Goal: Task Accomplishment & Management: Complete application form

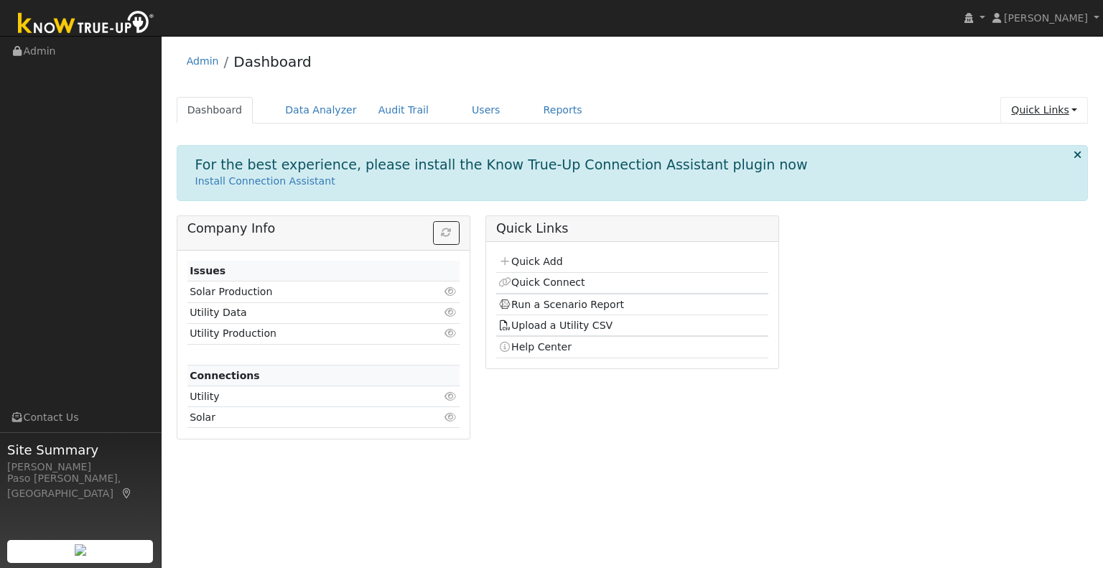
click at [1031, 114] on link "Quick Links" at bounding box center [1044, 110] width 88 height 27
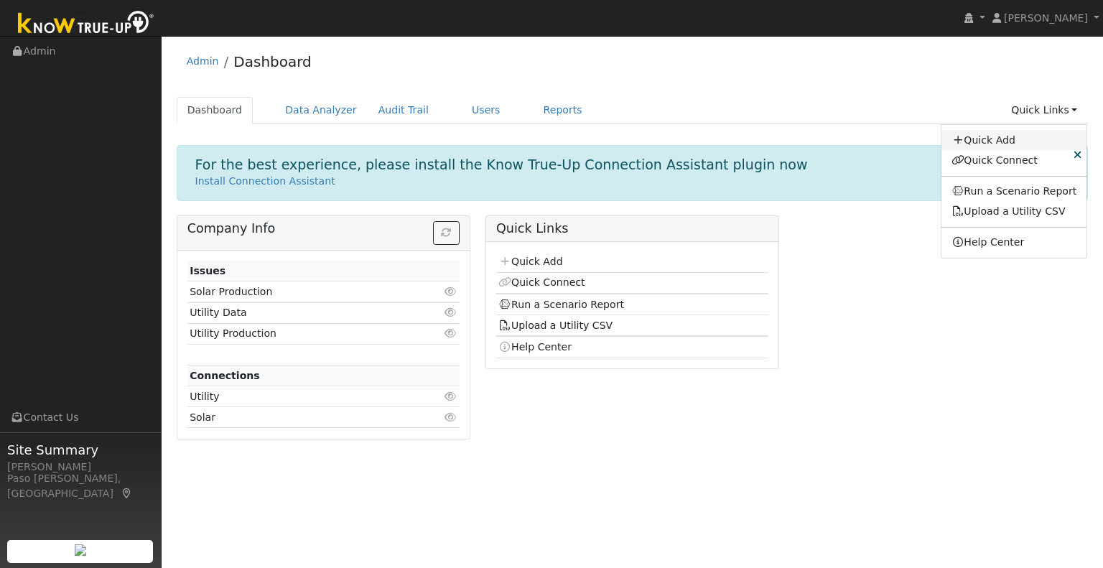
click at [1013, 139] on link "Quick Add" at bounding box center [1015, 140] width 146 height 20
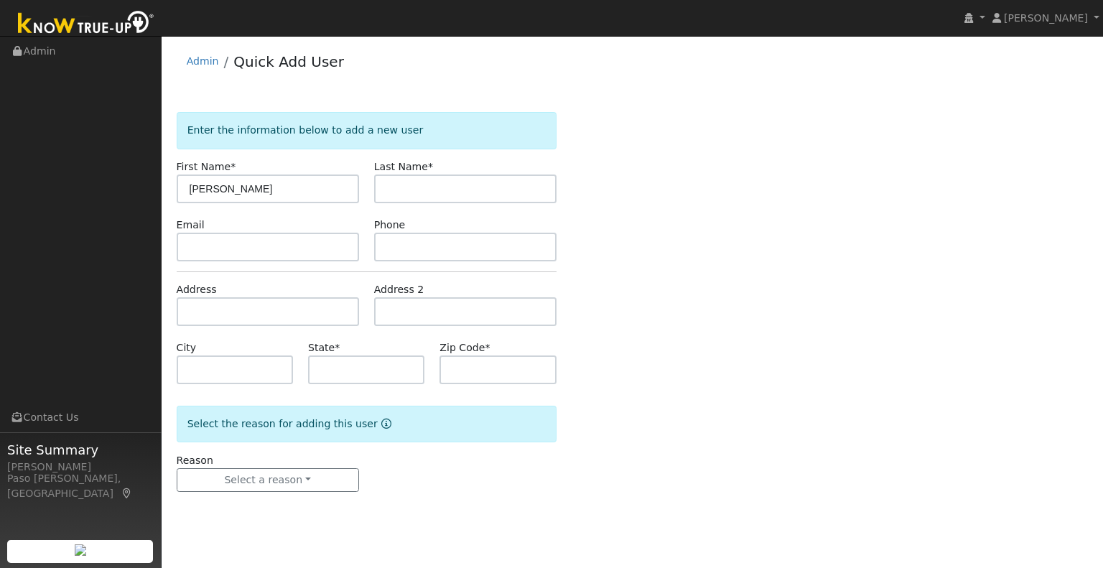
type input "[PERSON_NAME]"
type input "Ogden"
click at [197, 314] on input "text" at bounding box center [268, 311] width 182 height 29
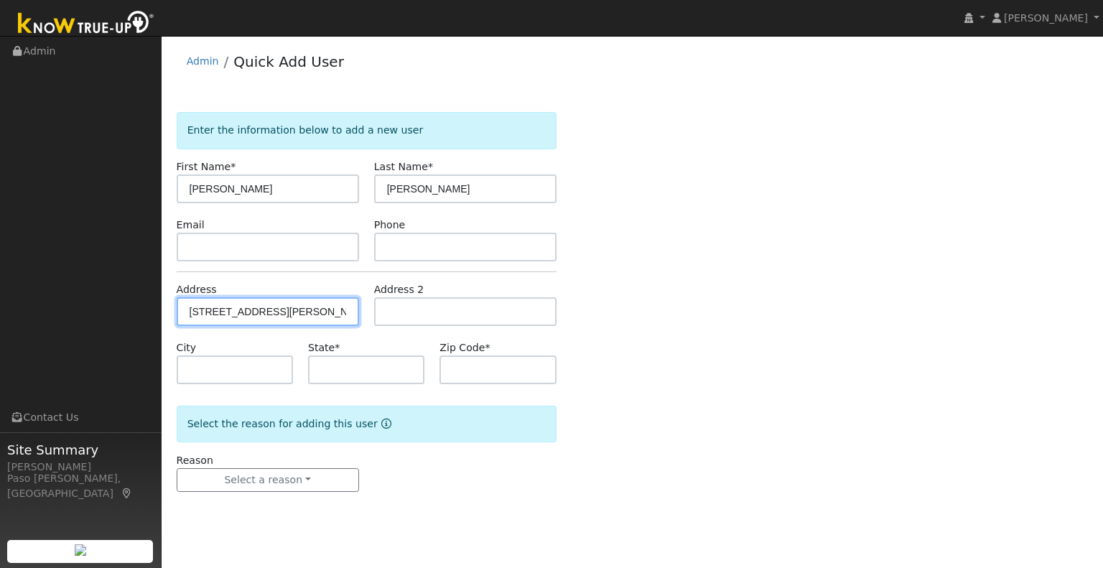
type input "1811 Pippin Lane"
type input "San Luis Obispo"
type input "CA"
type input "93405"
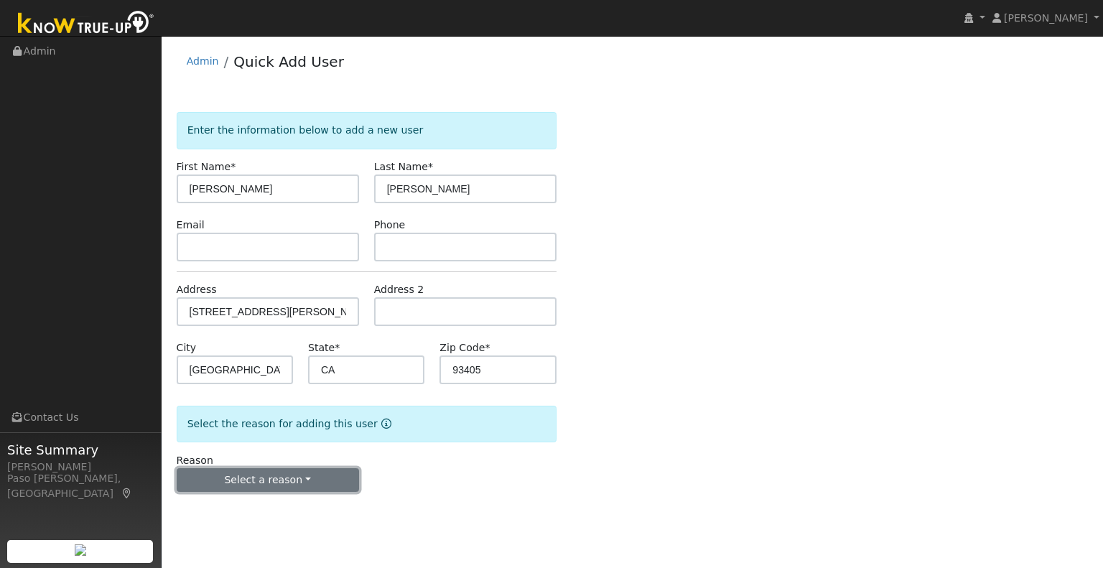
click at [268, 483] on button "Select a reason" at bounding box center [268, 480] width 182 height 24
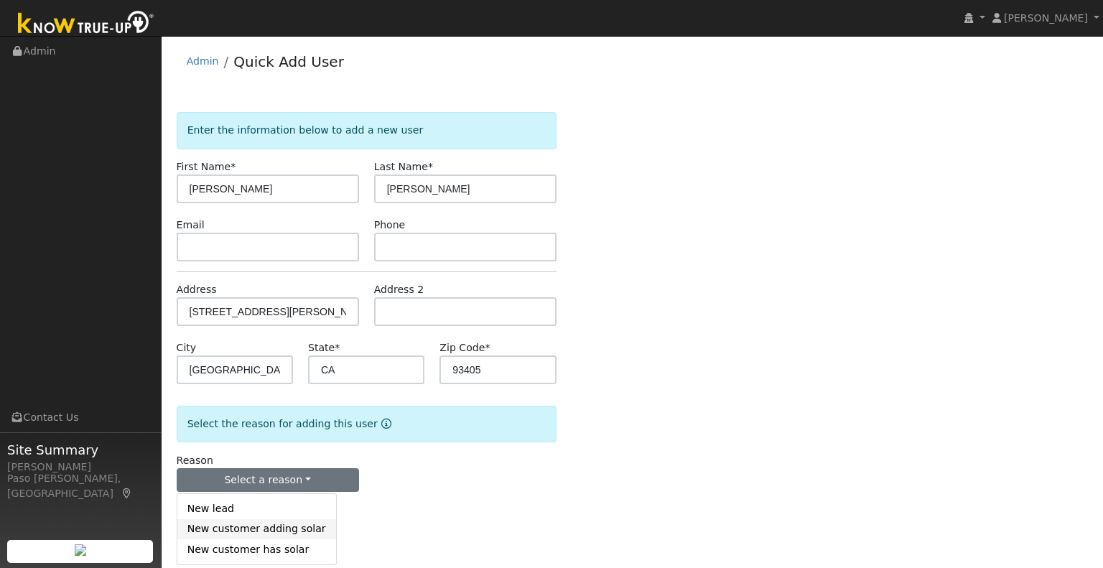
click at [269, 534] on link "New customer adding solar" at bounding box center [256, 529] width 159 height 20
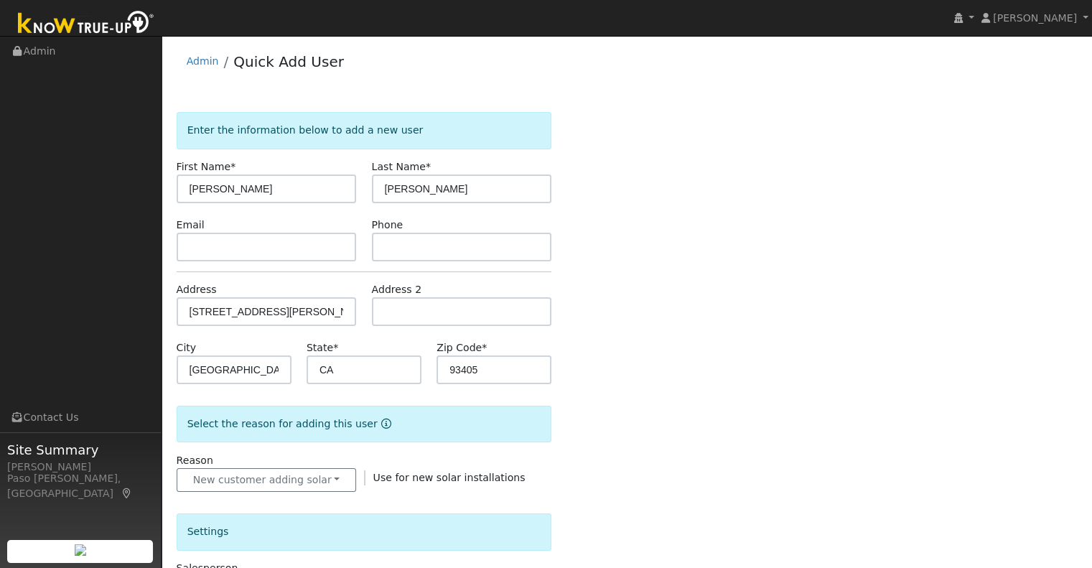
click at [638, 462] on div "Enter the information below to add a new user First Name * John Last Name * Ogd…" at bounding box center [627, 516] width 901 height 809
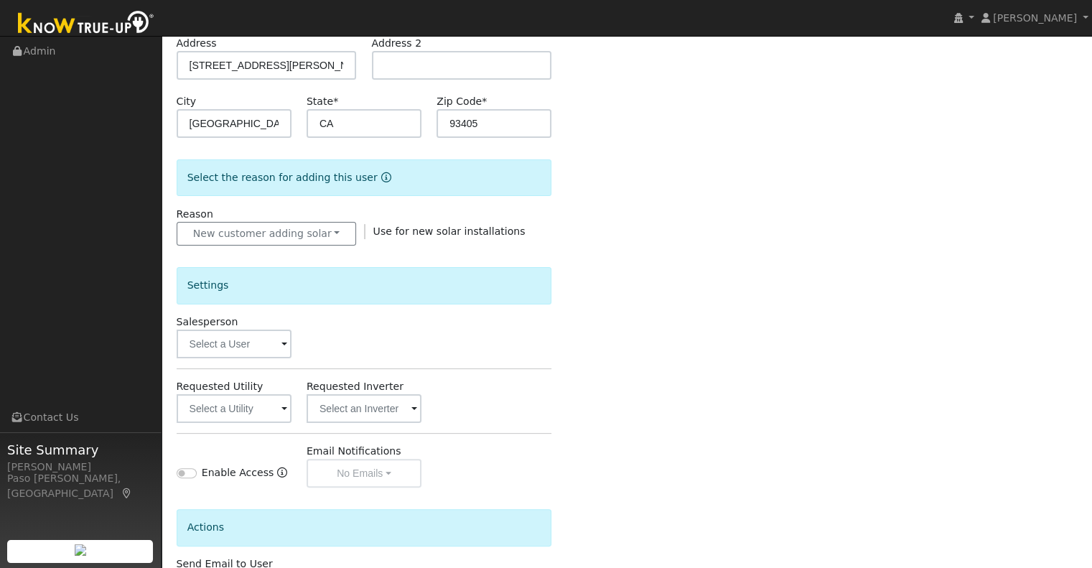
scroll to position [287, 0]
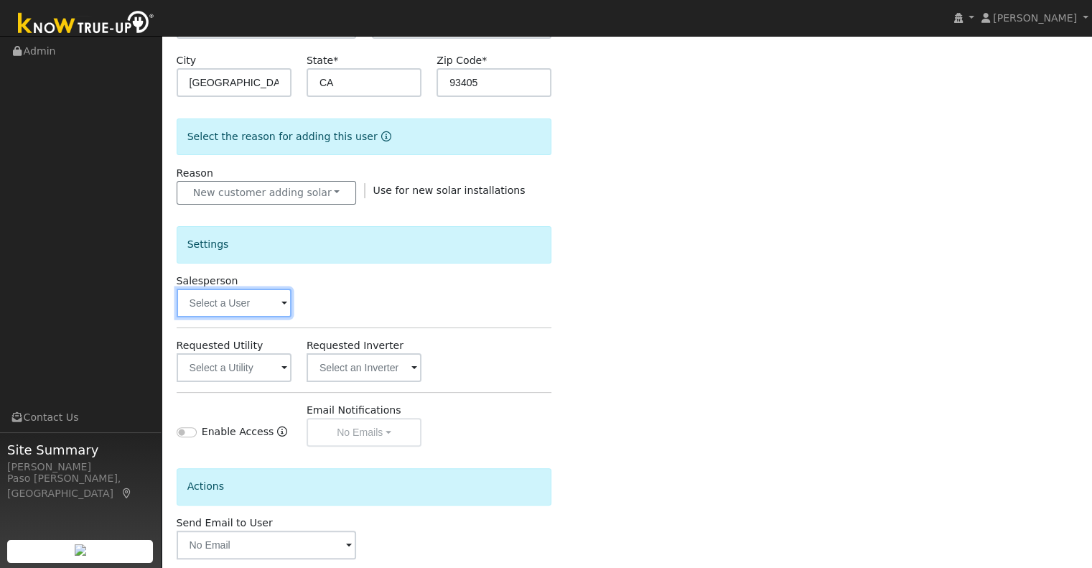
click at [287, 315] on input "text" at bounding box center [234, 303] width 115 height 29
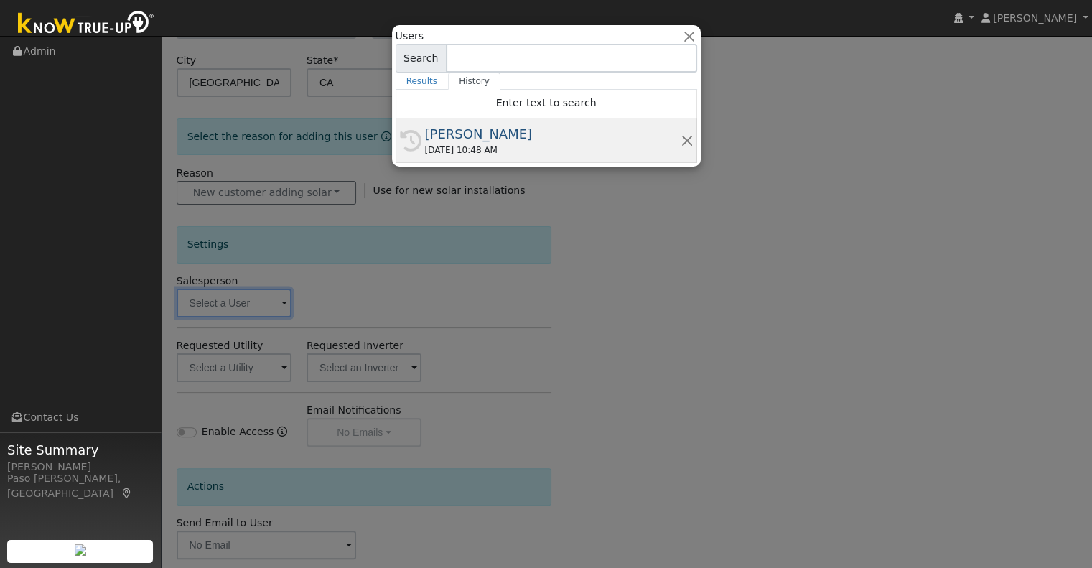
click at [450, 141] on div "[PERSON_NAME]" at bounding box center [553, 133] width 256 height 19
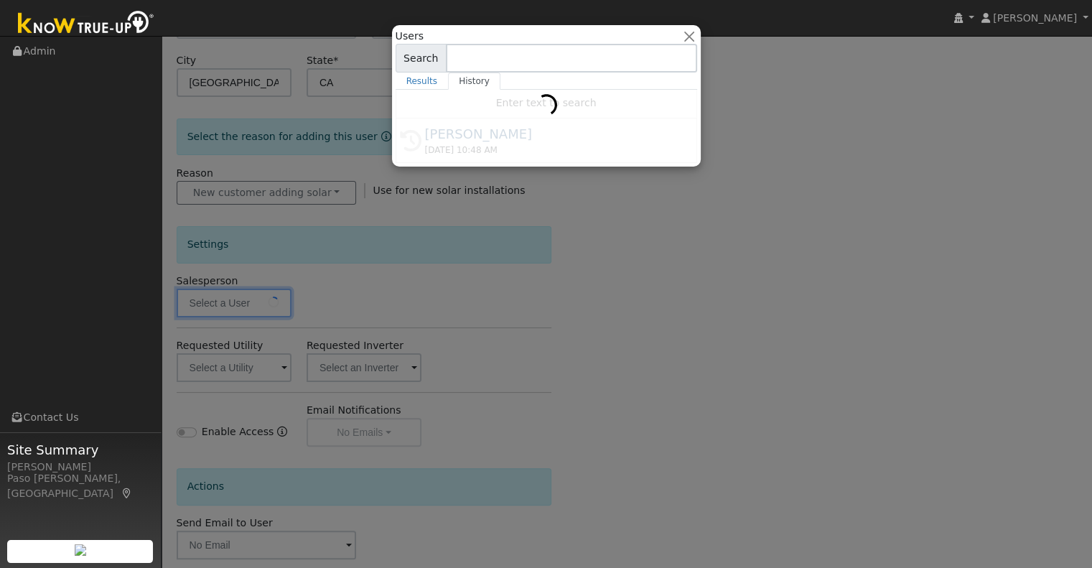
type input "[PERSON_NAME]"
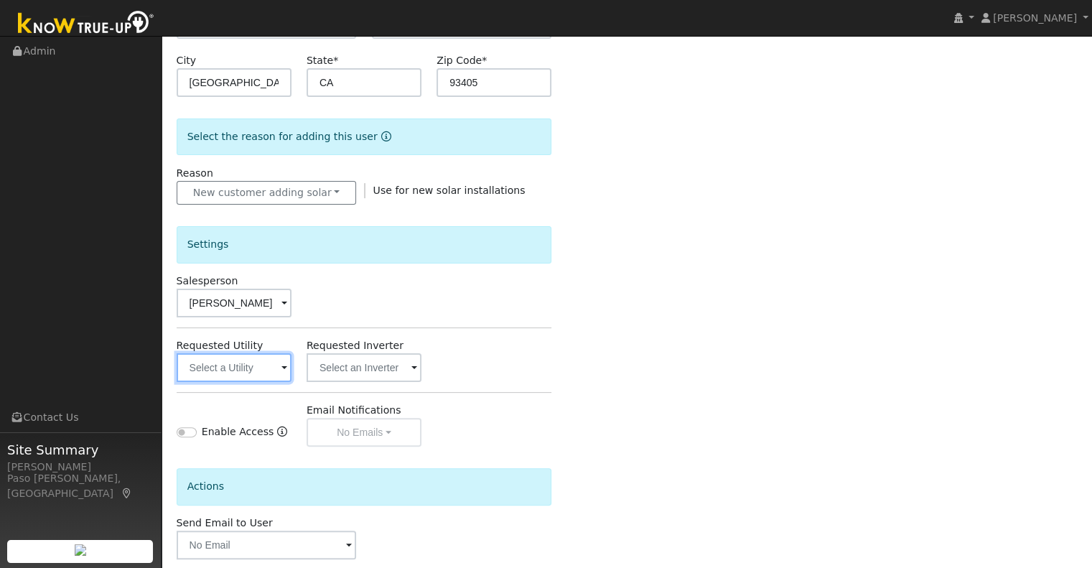
click at [280, 365] on input "text" at bounding box center [234, 367] width 115 height 29
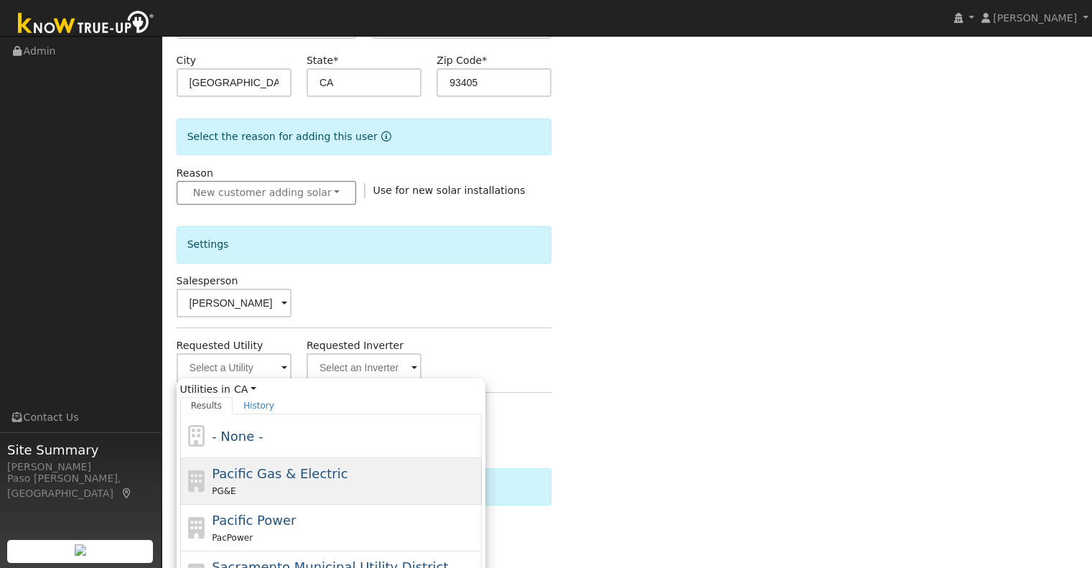
drag, startPoint x: 282, startPoint y: 468, endPoint x: 376, endPoint y: 465, distance: 94.1
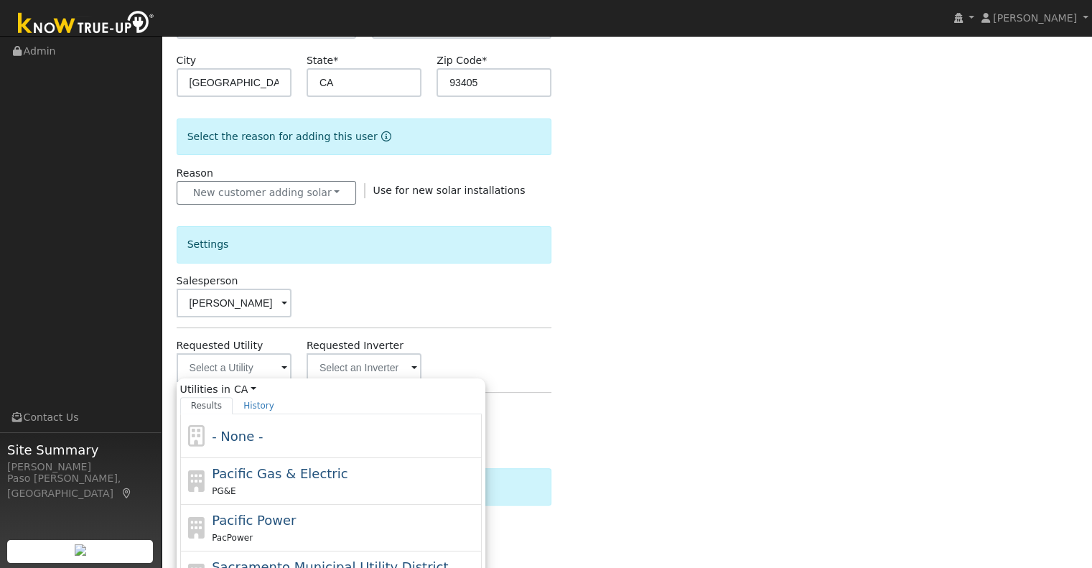
click at [284, 468] on span "Pacific Gas & Electric" at bounding box center [280, 473] width 136 height 15
type input "Pacific Gas & Electric"
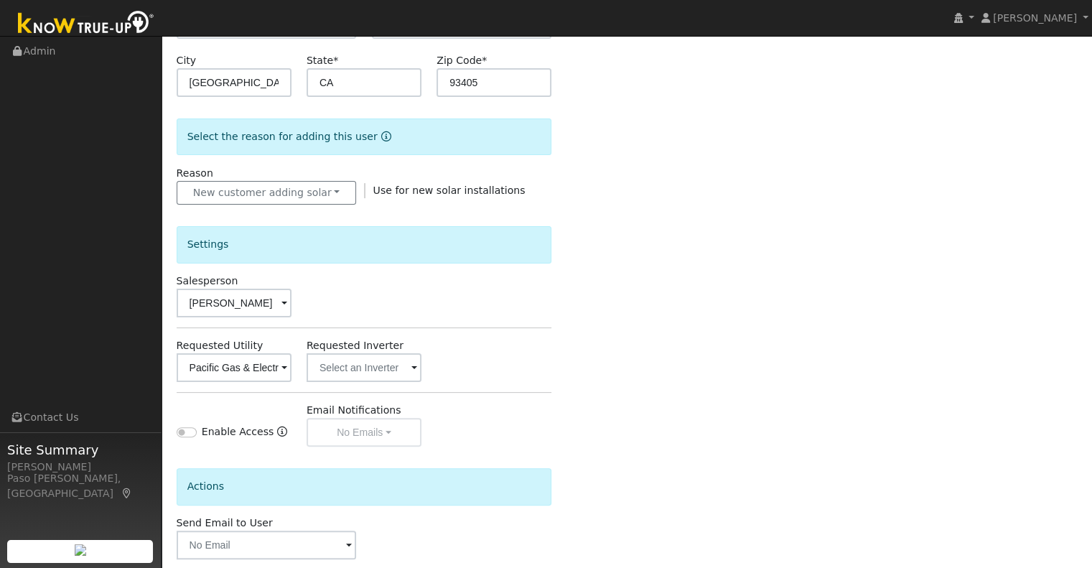
click at [605, 404] on div "Enter the information below to add a new user First Name * John Last Name * Ogd…" at bounding box center [627, 229] width 901 height 809
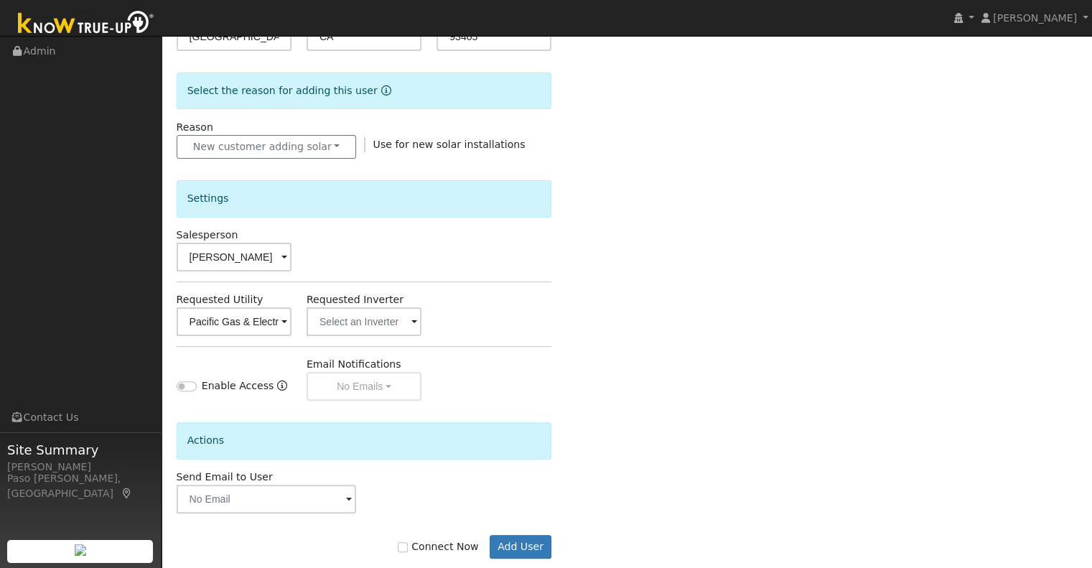
scroll to position [358, 0]
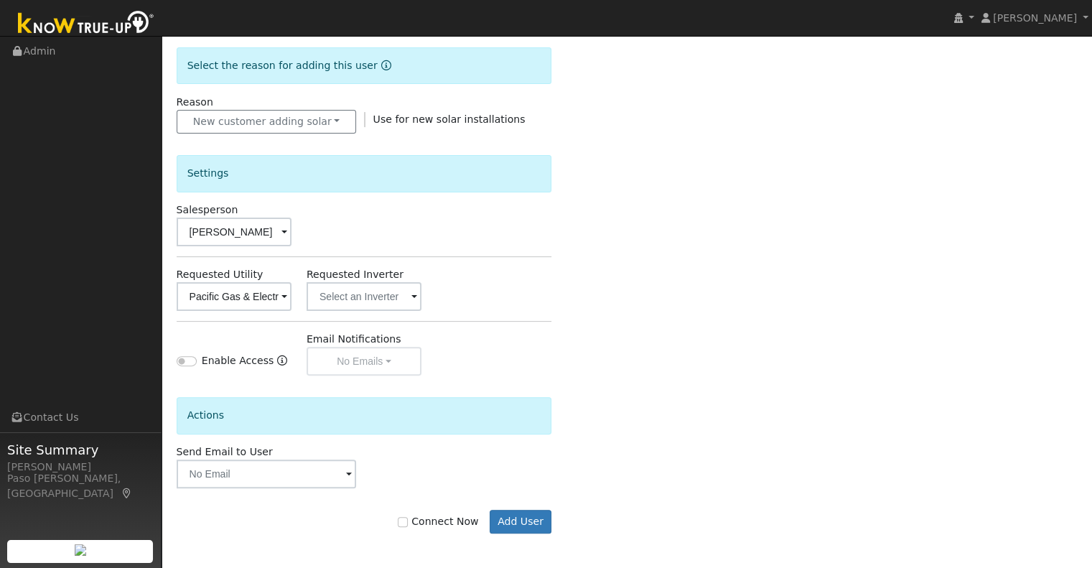
click at [442, 514] on label "Connect Now" at bounding box center [438, 521] width 80 height 15
click at [408, 517] on input "Connect Now" at bounding box center [403, 522] width 10 height 10
checkbox input "true"
click at [537, 521] on button "Add User" at bounding box center [521, 522] width 62 height 24
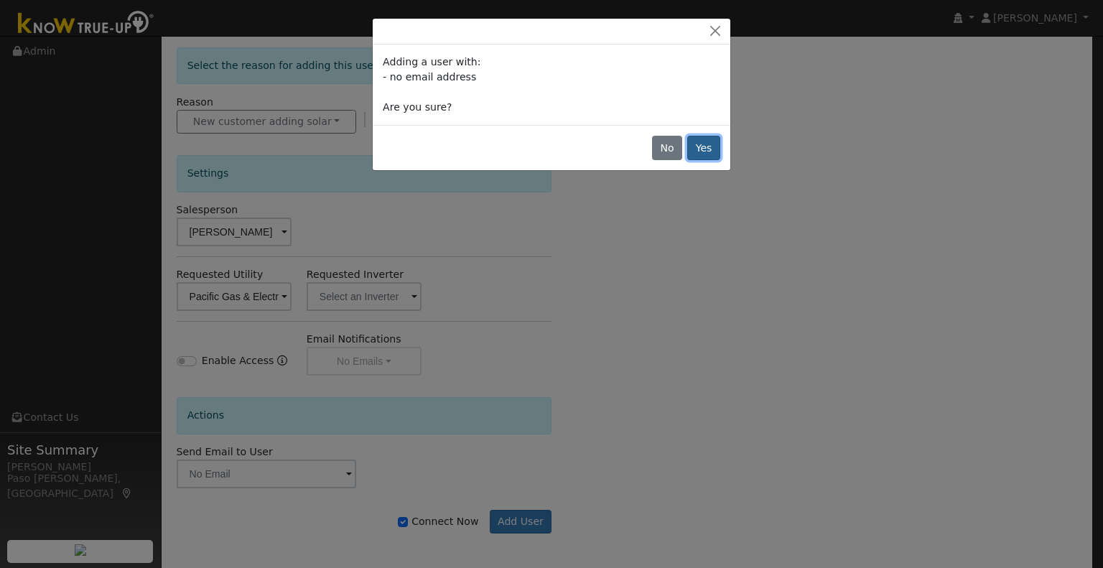
click at [701, 149] on button "Yes" at bounding box center [703, 148] width 33 height 24
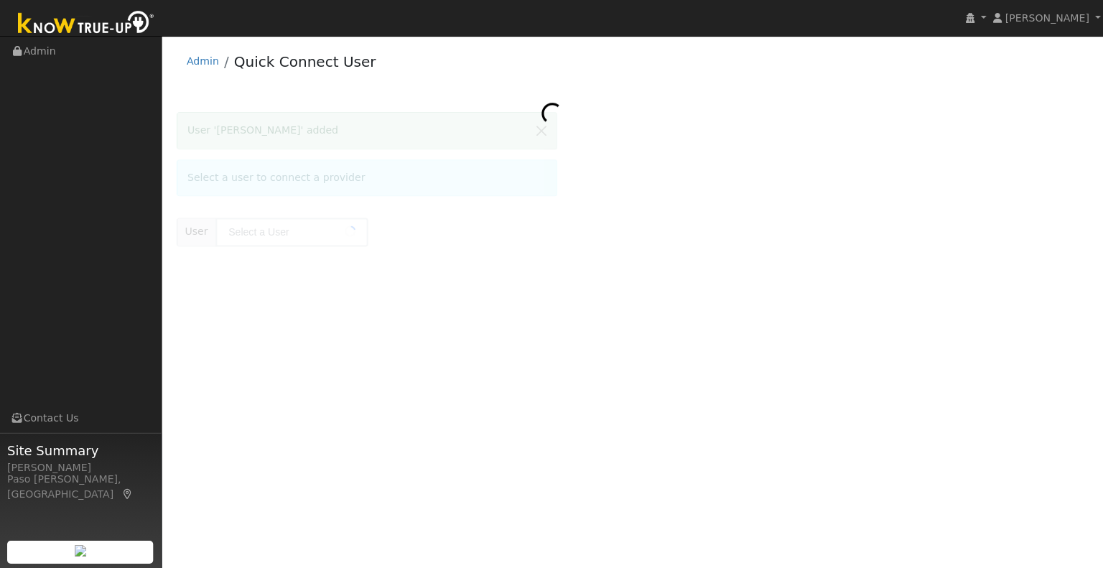
type input "[PERSON_NAME]"
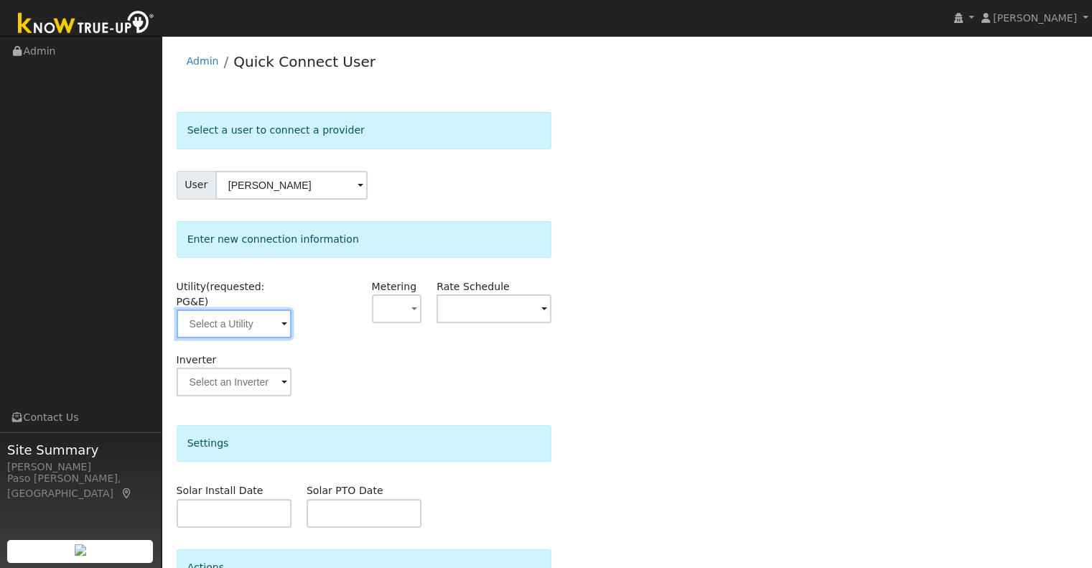
click at [276, 310] on input "text" at bounding box center [234, 324] width 115 height 29
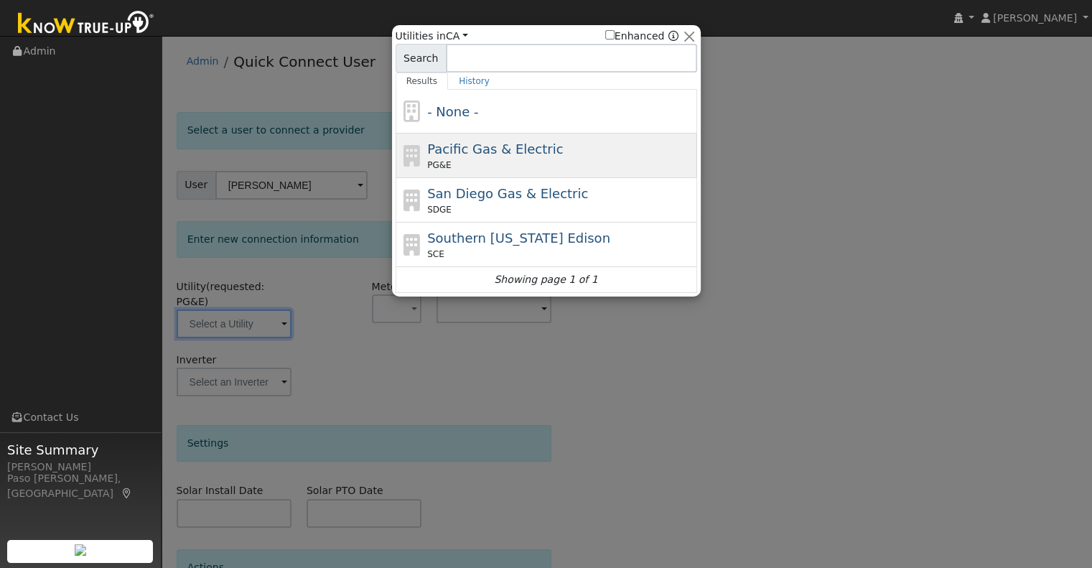
click at [432, 169] on span "PG&E" at bounding box center [439, 165] width 24 height 13
type input "PG&E"
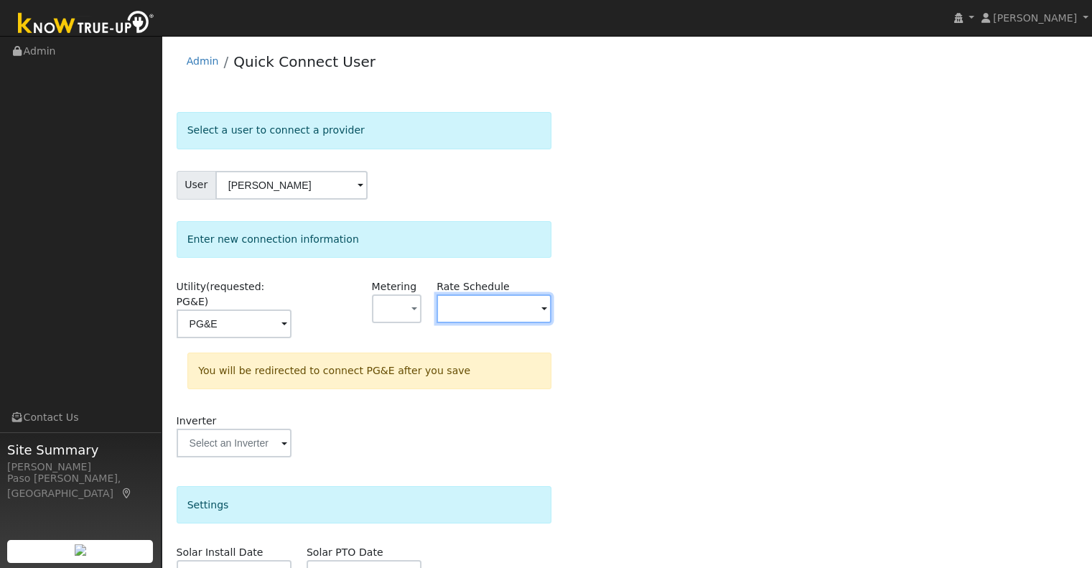
click at [292, 321] on input "text" at bounding box center [234, 324] width 115 height 29
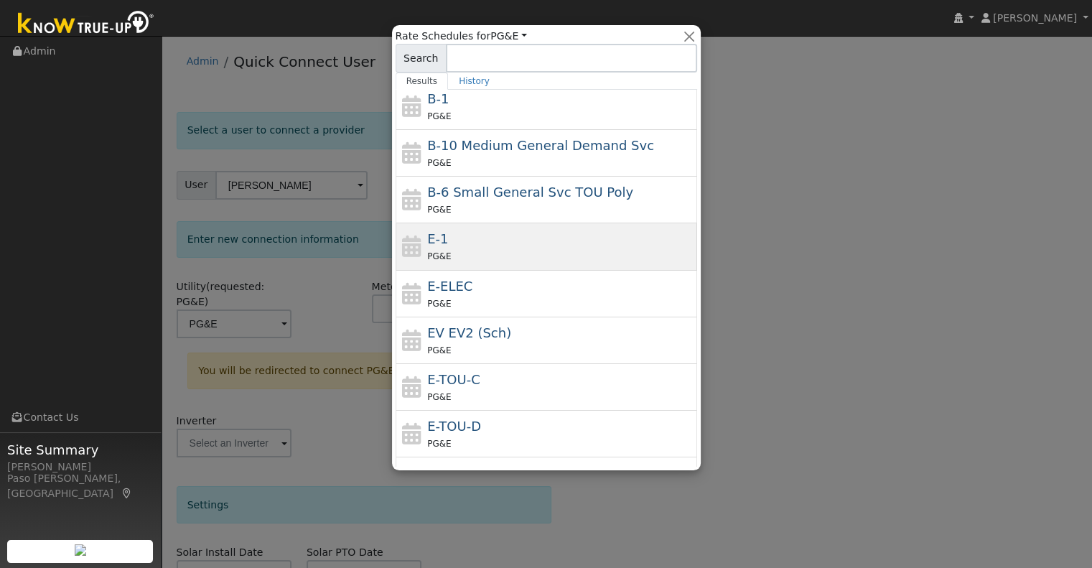
scroll to position [72, 0]
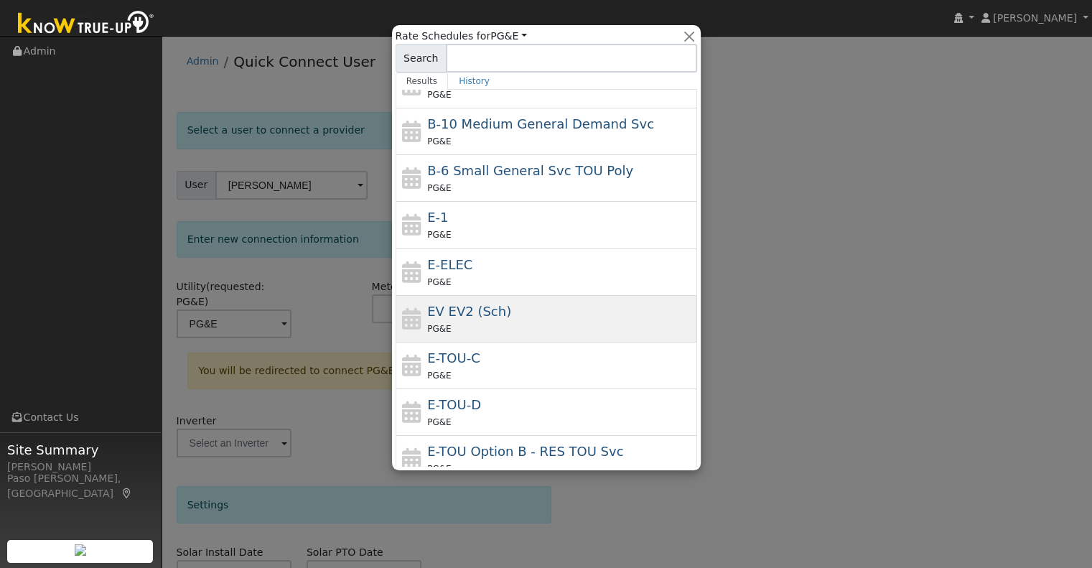
click at [552, 313] on div "EV EV2 (Sch) PG&E" at bounding box center [560, 319] width 266 height 34
type input "EV EV2 (Sch)"
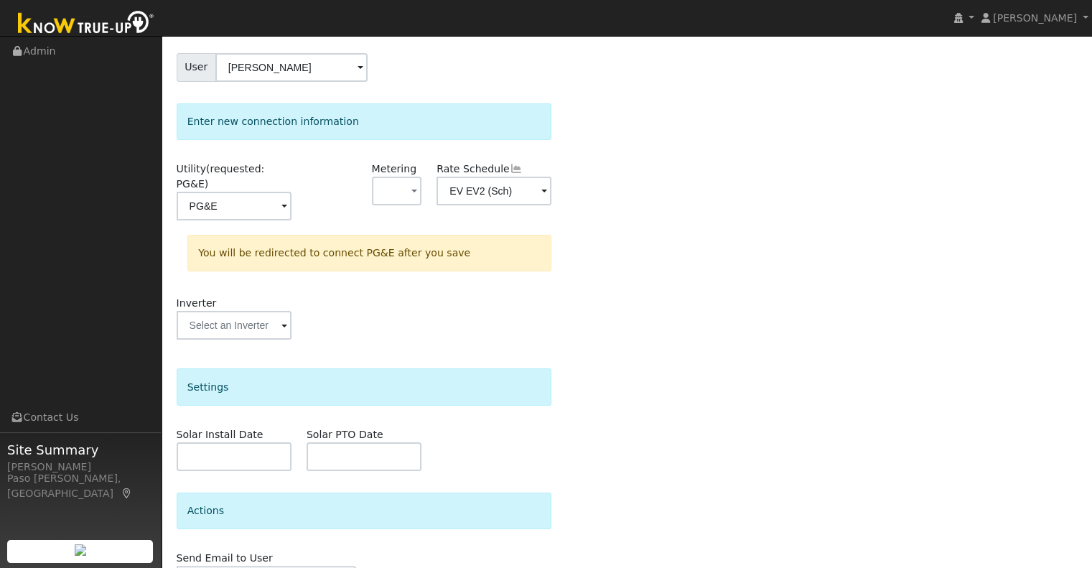
scroll to position [187, 0]
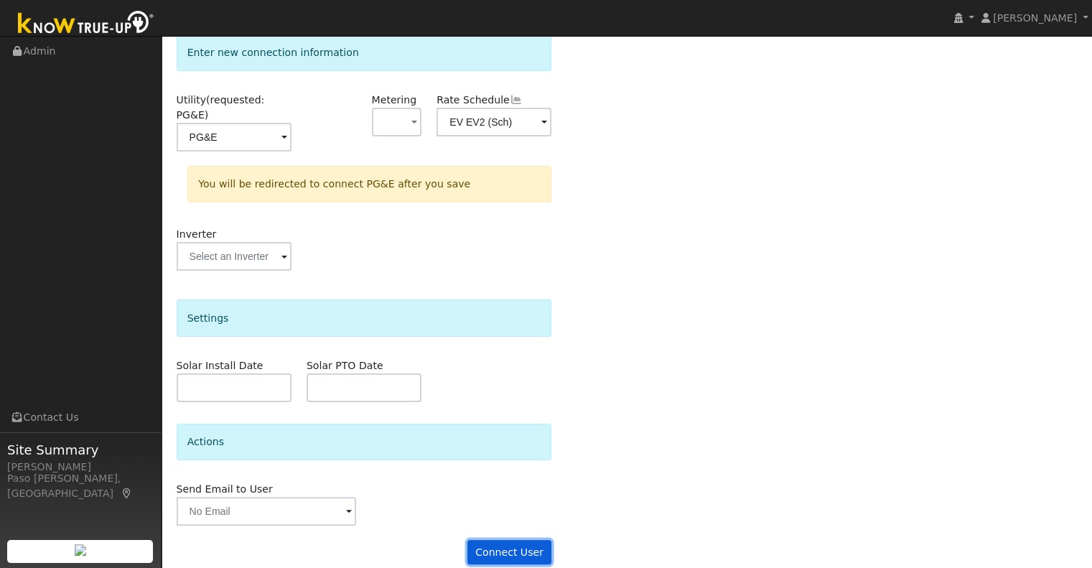
click at [531, 540] on button "Connect User" at bounding box center [510, 552] width 85 height 24
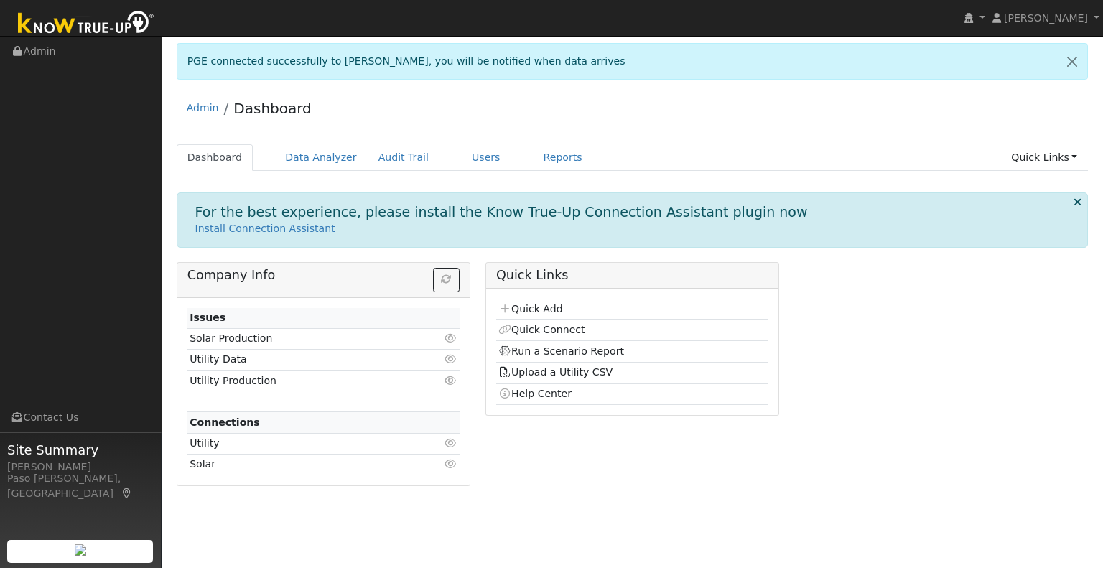
click at [1077, 199] on icon at bounding box center [1078, 202] width 8 height 11
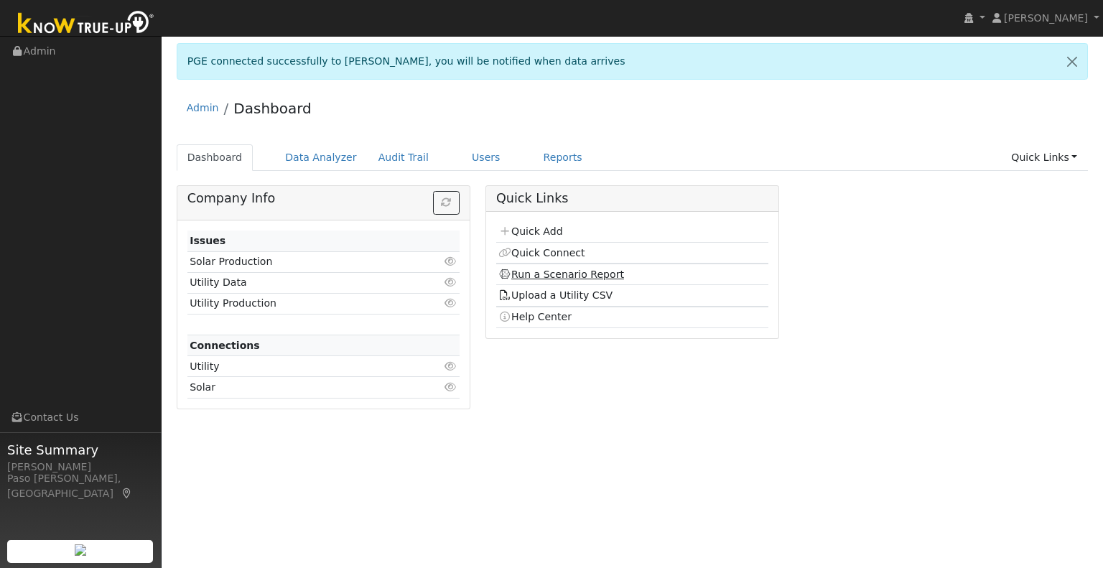
click at [584, 270] on link "Run a Scenario Report" at bounding box center [561, 274] width 126 height 11
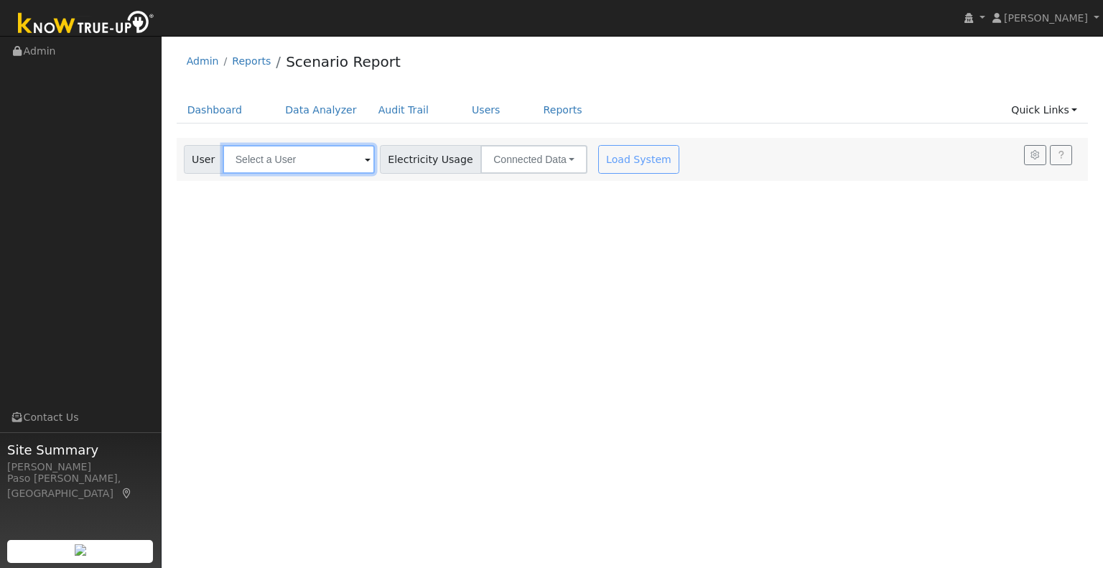
click at [292, 171] on input "text" at bounding box center [299, 159] width 152 height 29
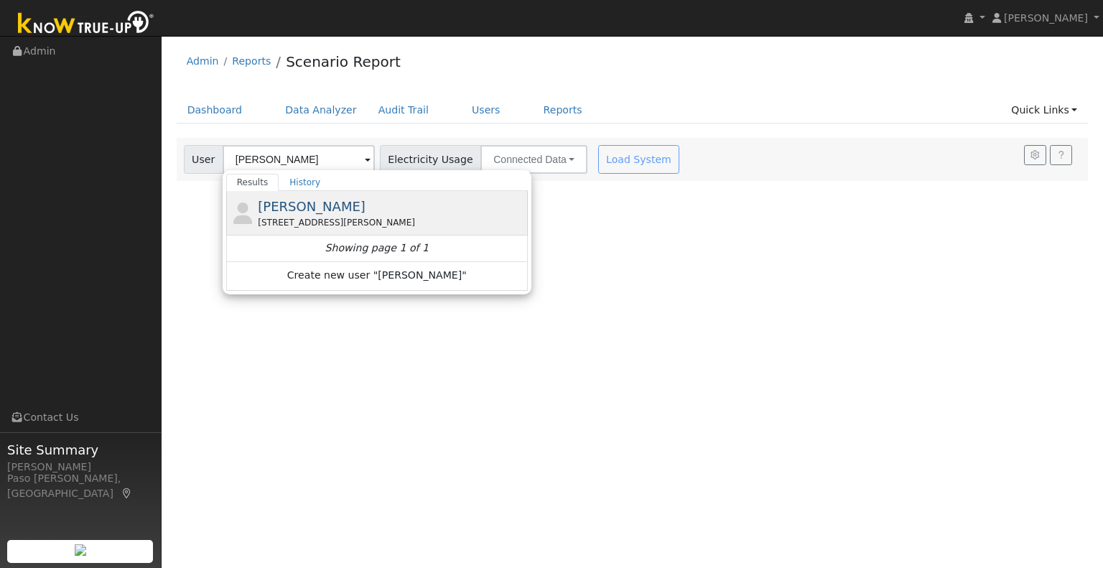
click at [311, 210] on span "[PERSON_NAME]" at bounding box center [312, 206] width 108 height 15
type input "[PERSON_NAME]"
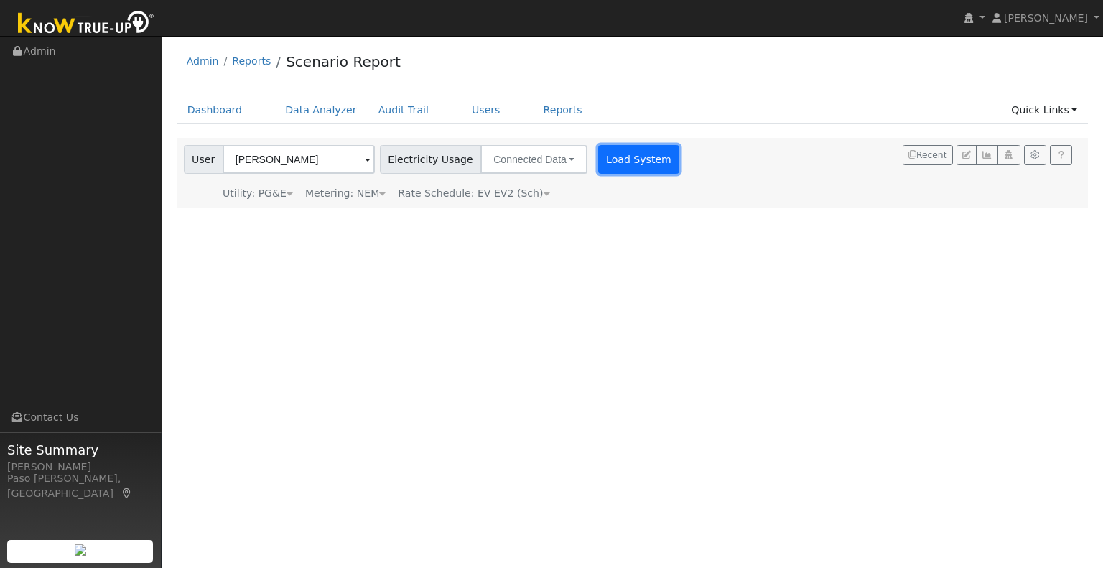
click at [623, 156] on button "Load System" at bounding box center [639, 159] width 82 height 29
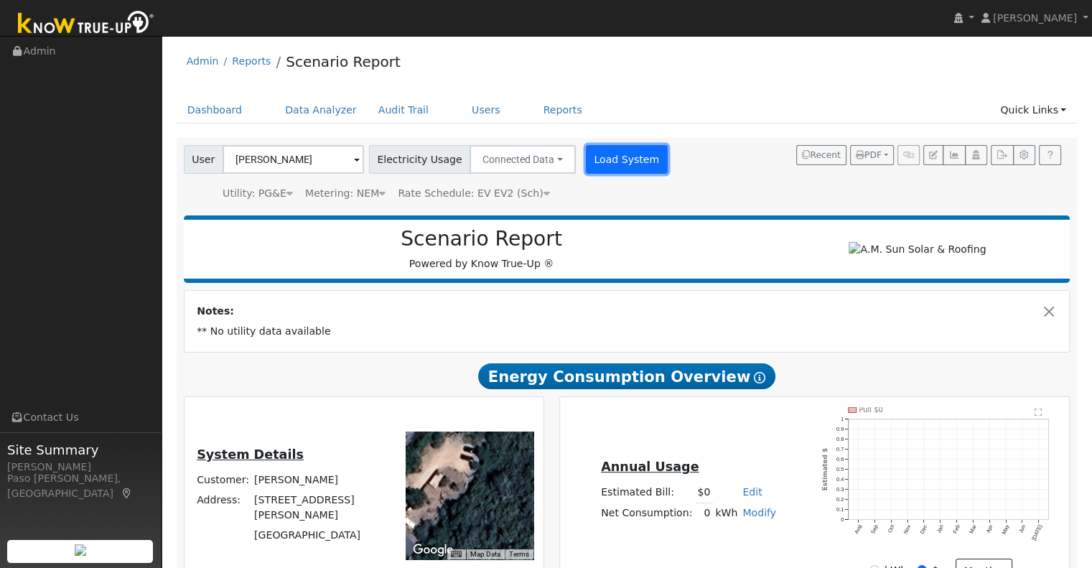
click at [609, 160] on button "Load System" at bounding box center [627, 159] width 82 height 29
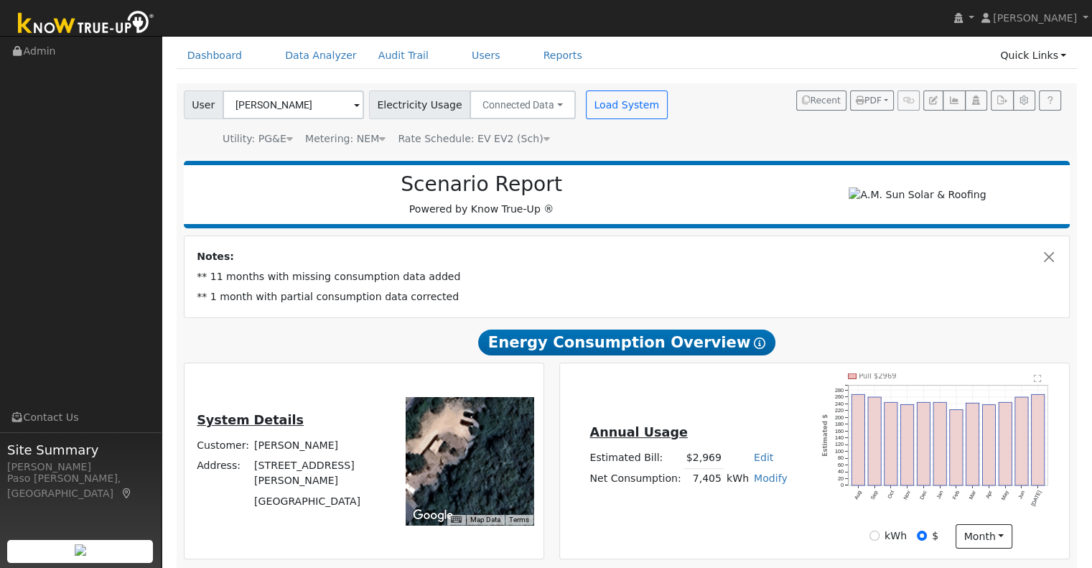
scroll to position [144, 0]
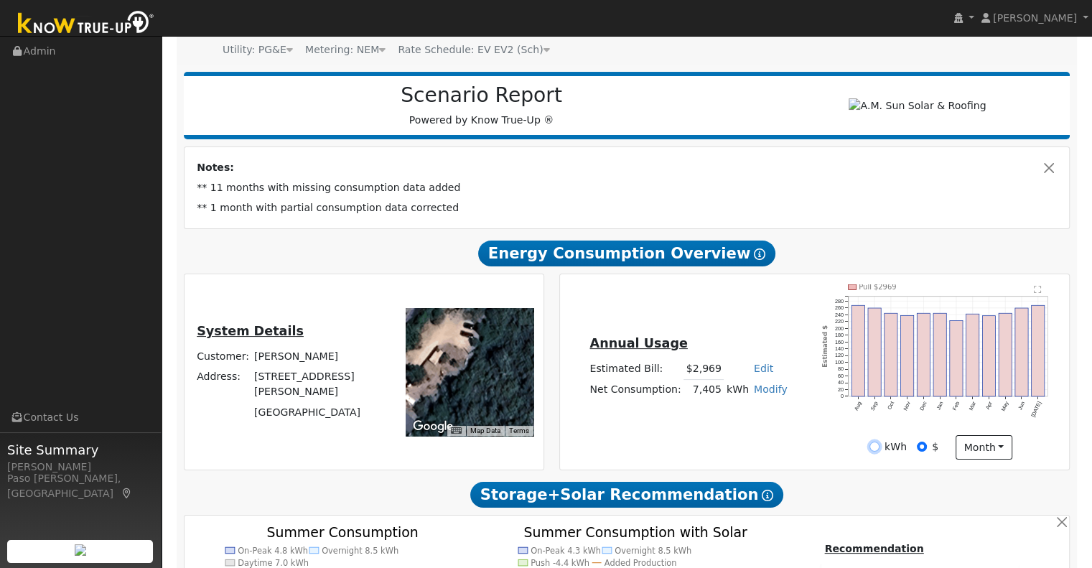
click at [878, 452] on input "kWh" at bounding box center [875, 447] width 10 height 10
radio input "true"
radio input "false"
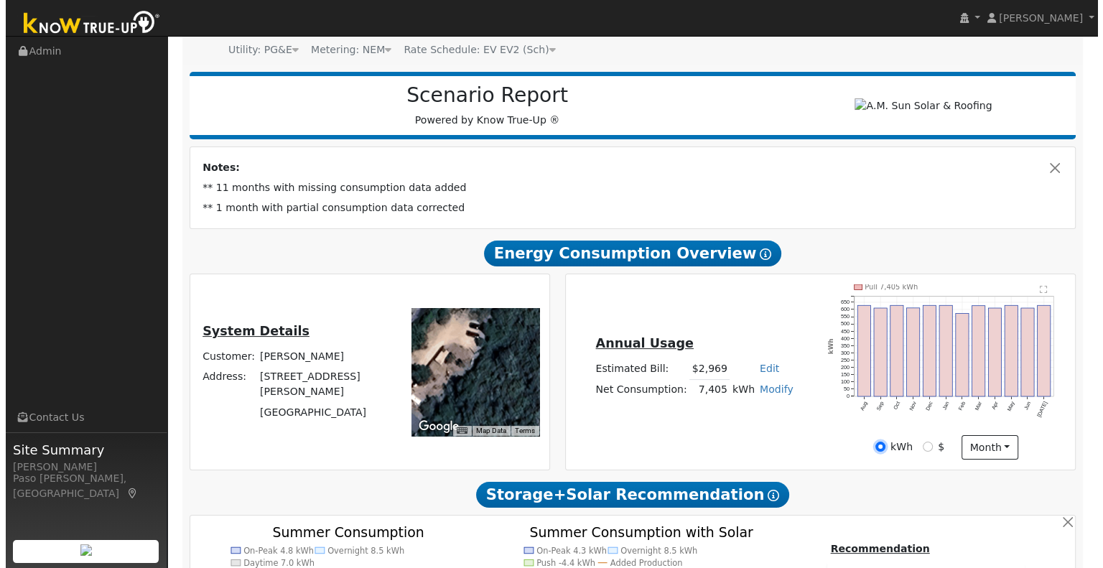
scroll to position [0, 0]
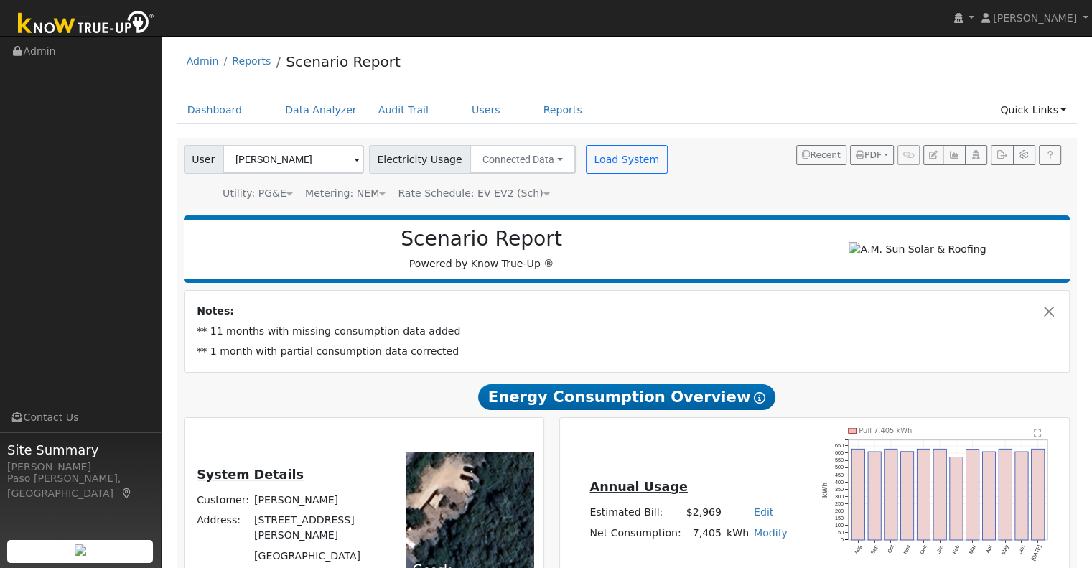
click at [583, 165] on div "Load System" at bounding box center [628, 159] width 90 height 29
drag, startPoint x: 627, startPoint y: 162, endPoint x: 619, endPoint y: 163, distance: 7.9
click at [626, 163] on button "Load System" at bounding box center [627, 159] width 82 height 29
click at [608, 154] on button "Load System" at bounding box center [627, 159] width 82 height 29
click at [603, 168] on button "Load System" at bounding box center [627, 159] width 82 height 29
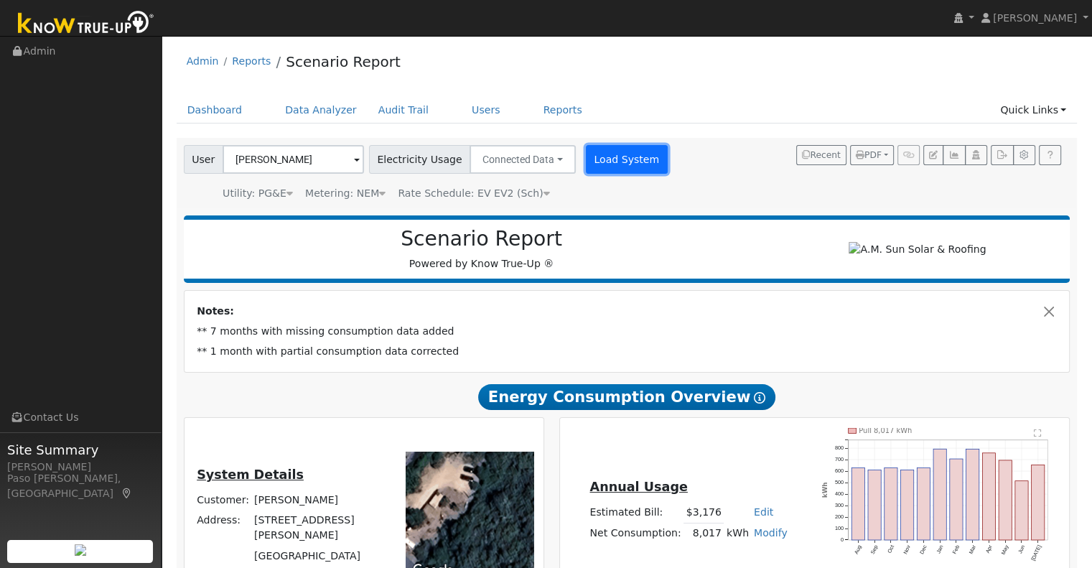
click at [598, 160] on button "Load System" at bounding box center [627, 159] width 82 height 29
click at [608, 163] on button "Load System" at bounding box center [627, 159] width 82 height 29
click at [620, 166] on button "Load System" at bounding box center [627, 159] width 82 height 29
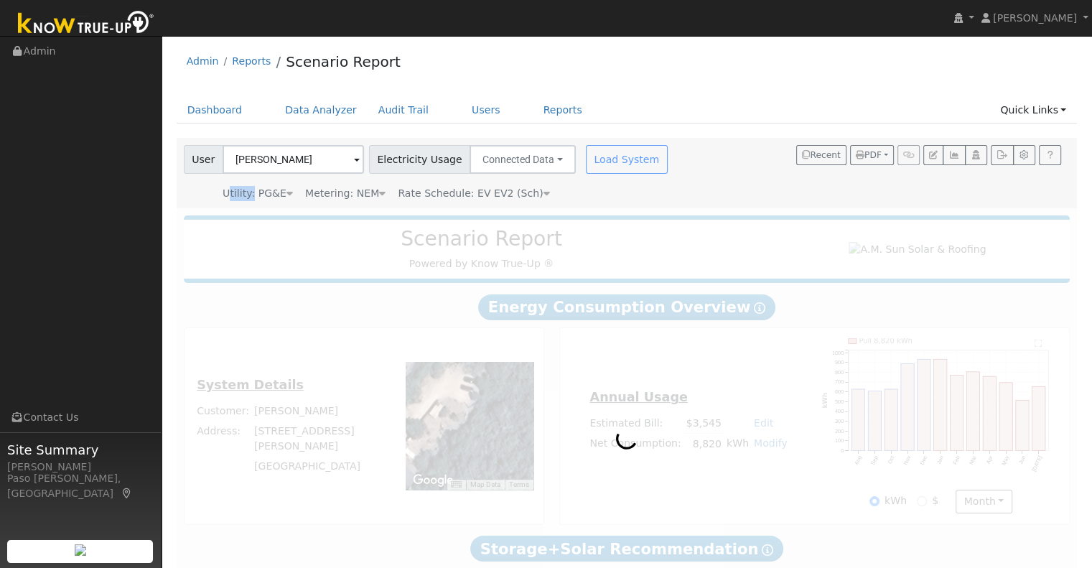
click at [620, 166] on div "Load System" at bounding box center [628, 159] width 90 height 29
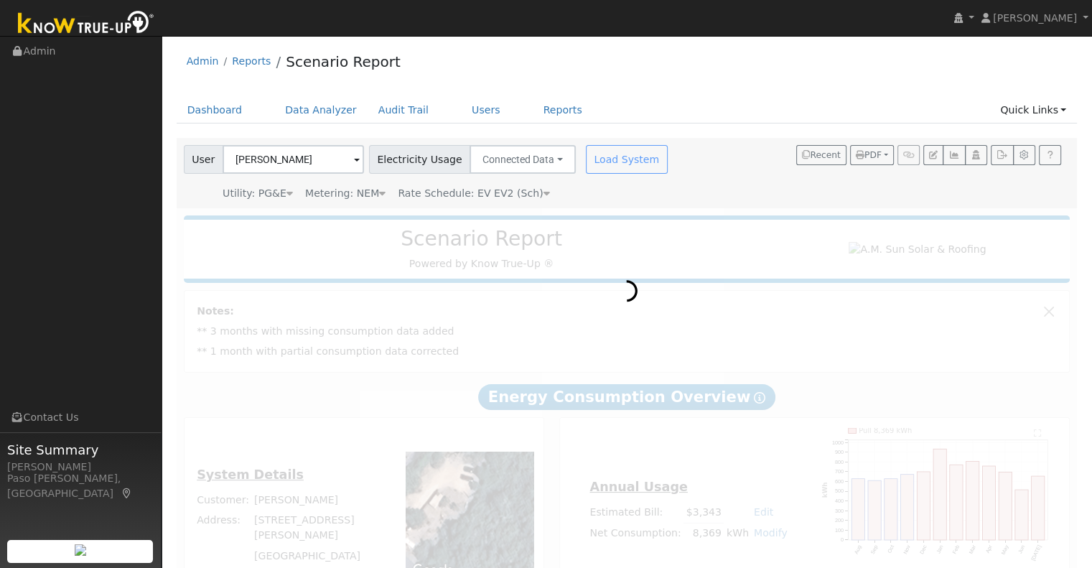
click at [668, 180] on div "User John Ogden Account Default Account Default Account 1811 Pippin Lane, San L…" at bounding box center [624, 170] width 887 height 61
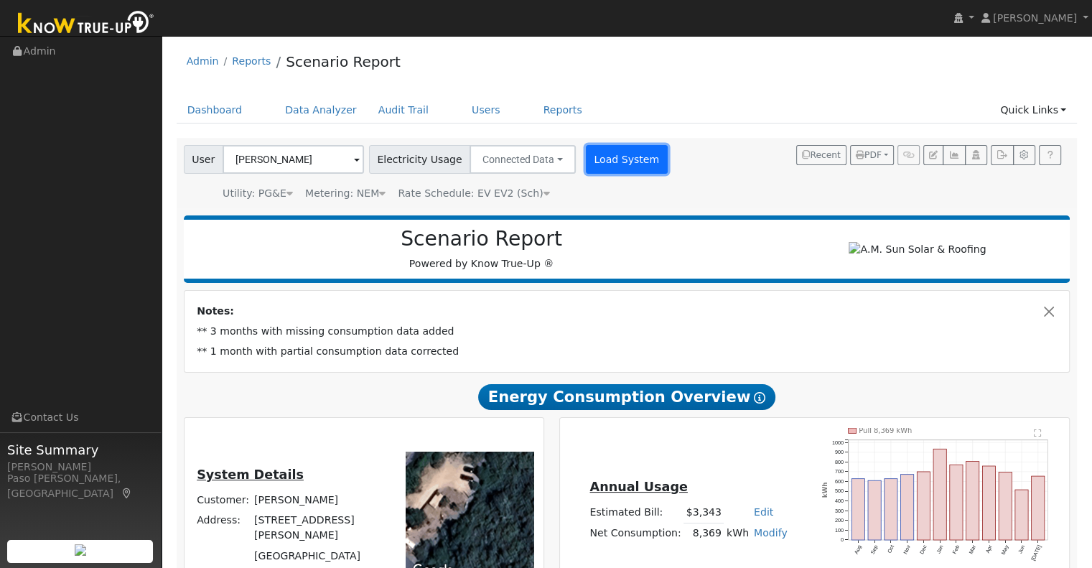
click at [615, 169] on button "Load System" at bounding box center [627, 159] width 82 height 29
click at [595, 152] on button "Load System" at bounding box center [627, 159] width 82 height 29
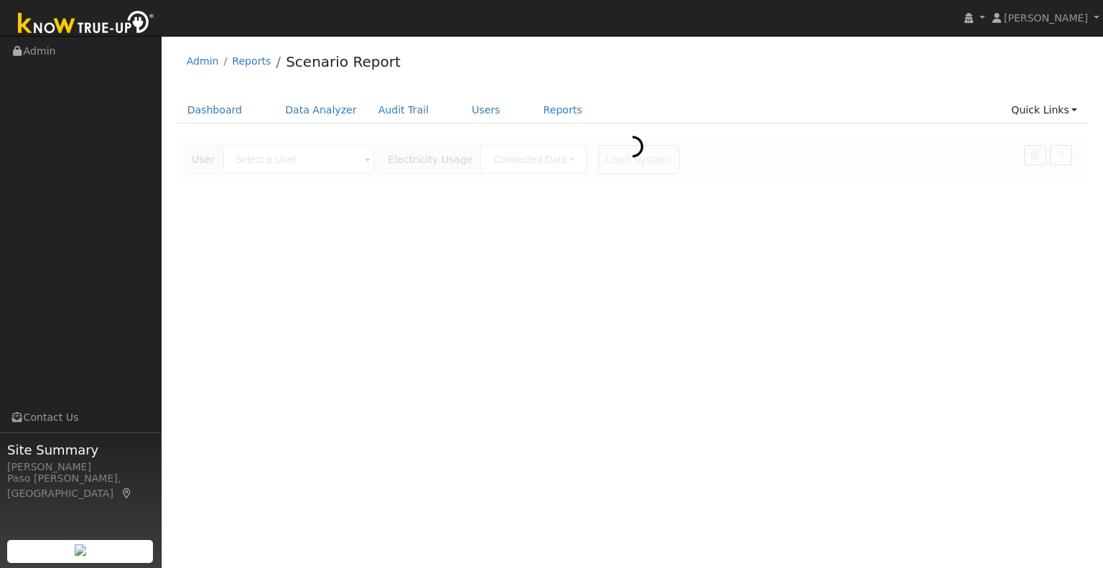
click at [315, 166] on div at bounding box center [633, 159] width 912 height 43
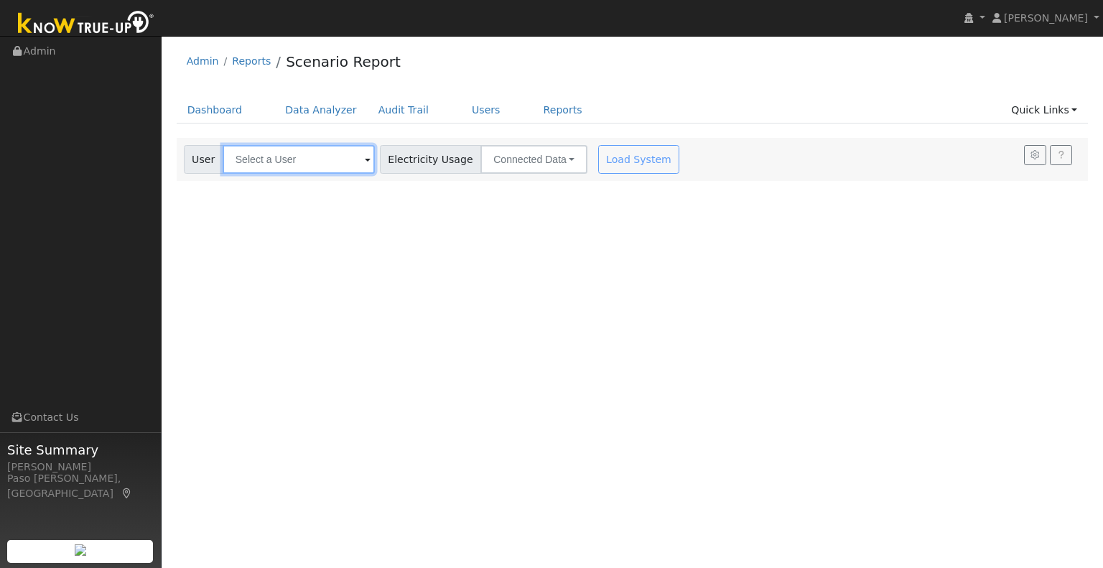
click at [339, 160] on input "text" at bounding box center [299, 159] width 152 height 29
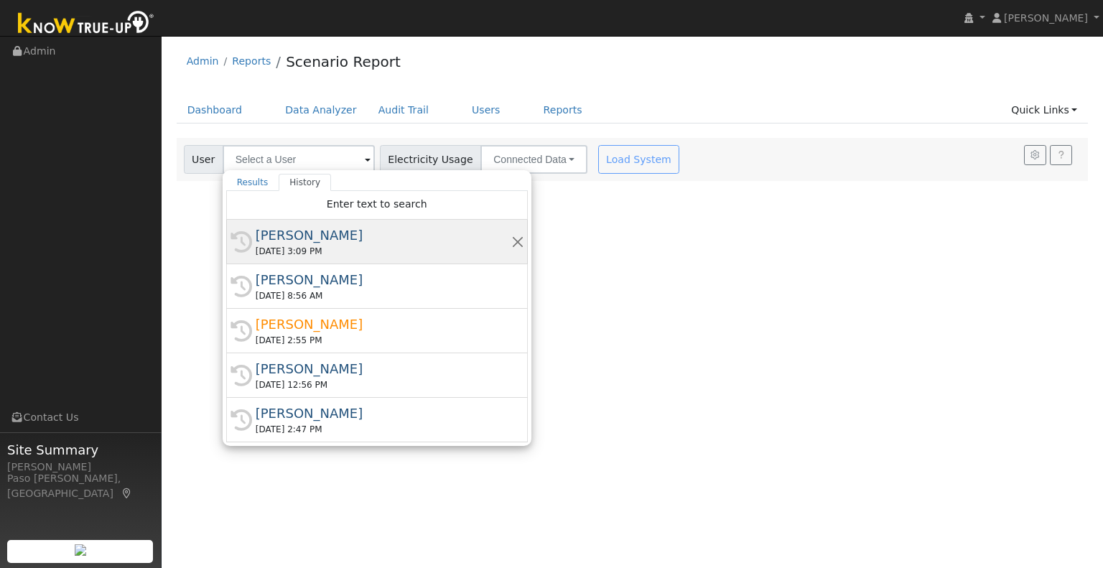
click at [316, 250] on div "08/25/2025 3:09 PM" at bounding box center [384, 251] width 256 height 13
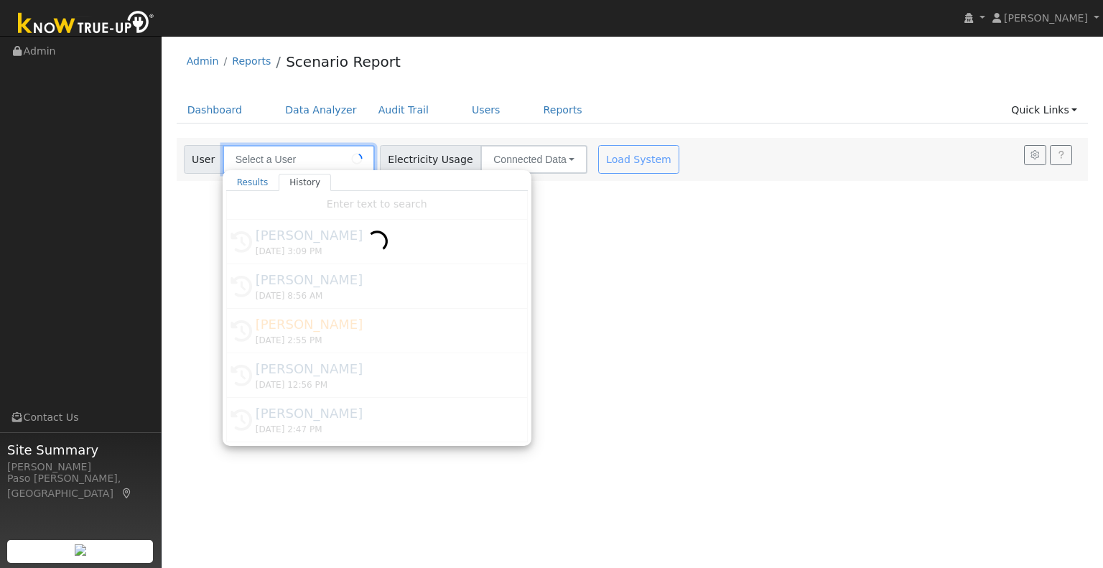
type input "John Ogden"
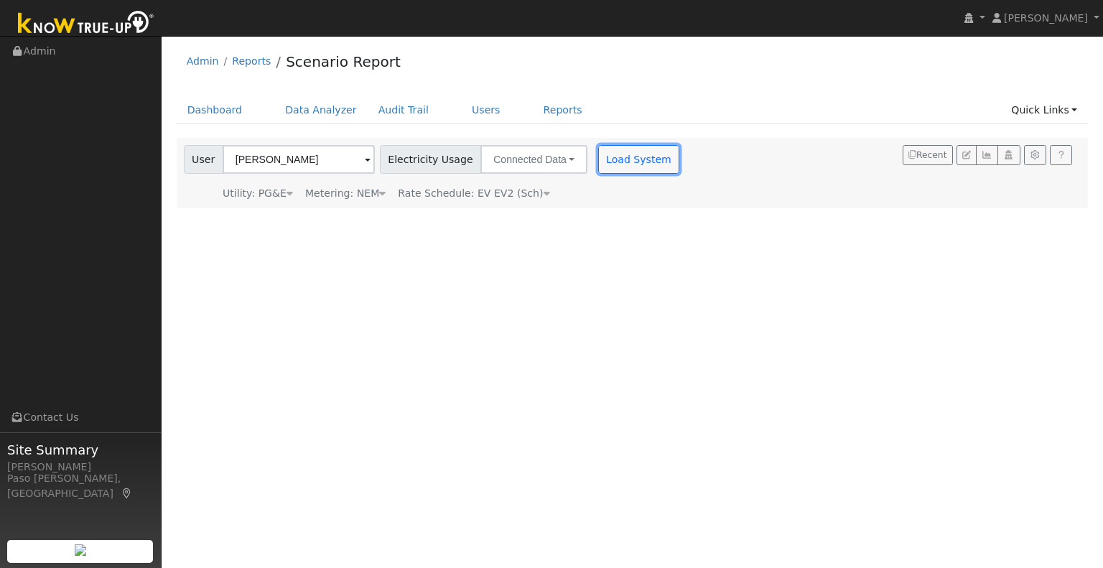
click at [639, 169] on button "Load System" at bounding box center [639, 159] width 82 height 29
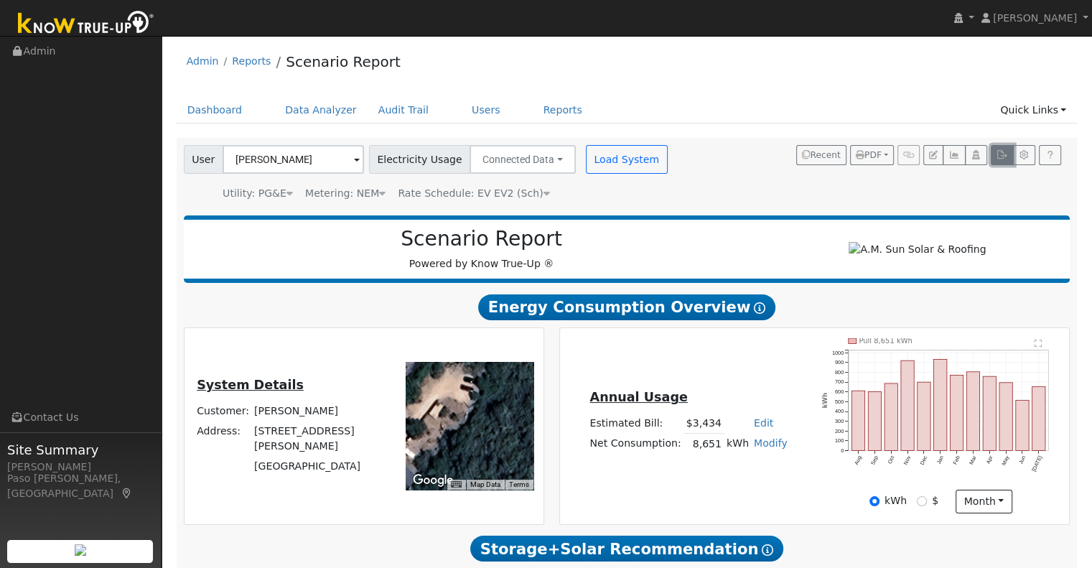
click at [1003, 153] on icon "button" at bounding box center [1002, 155] width 11 height 9
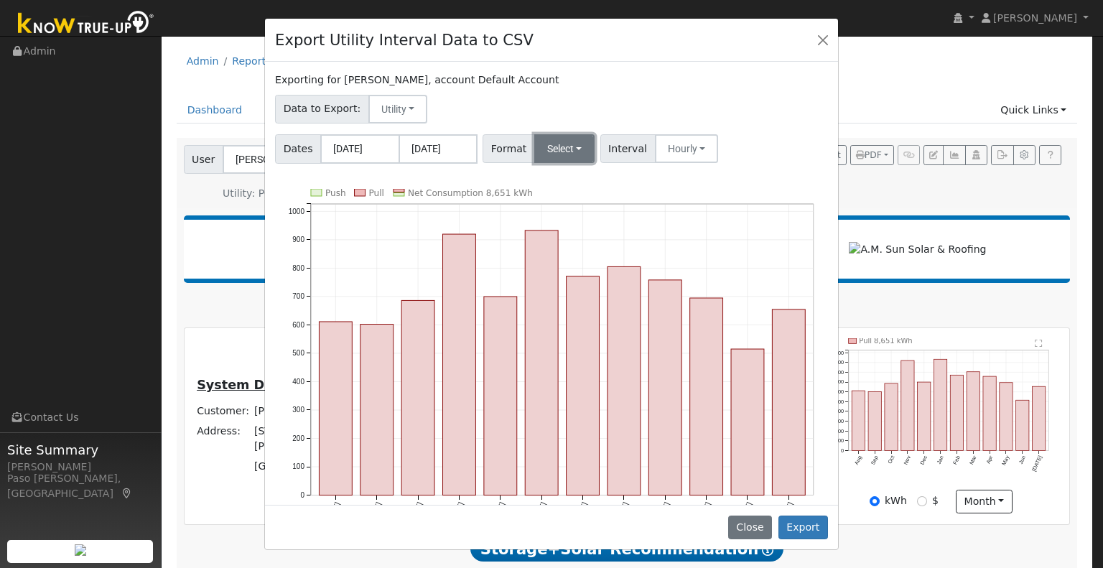
click at [562, 141] on button "Select" at bounding box center [564, 148] width 61 height 29
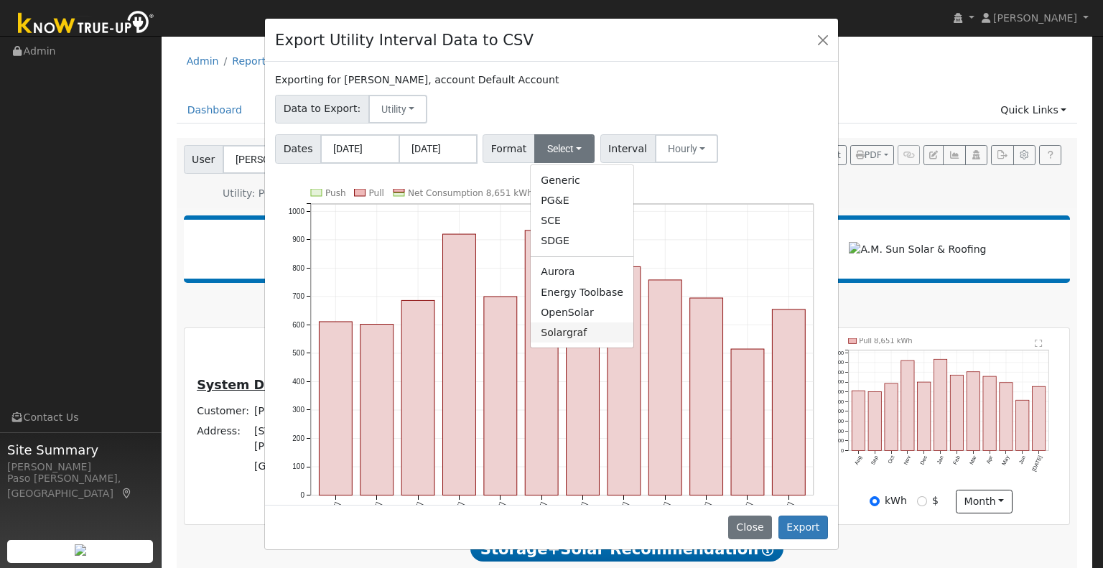
click at [563, 330] on link "Solargraf" at bounding box center [582, 332] width 103 height 20
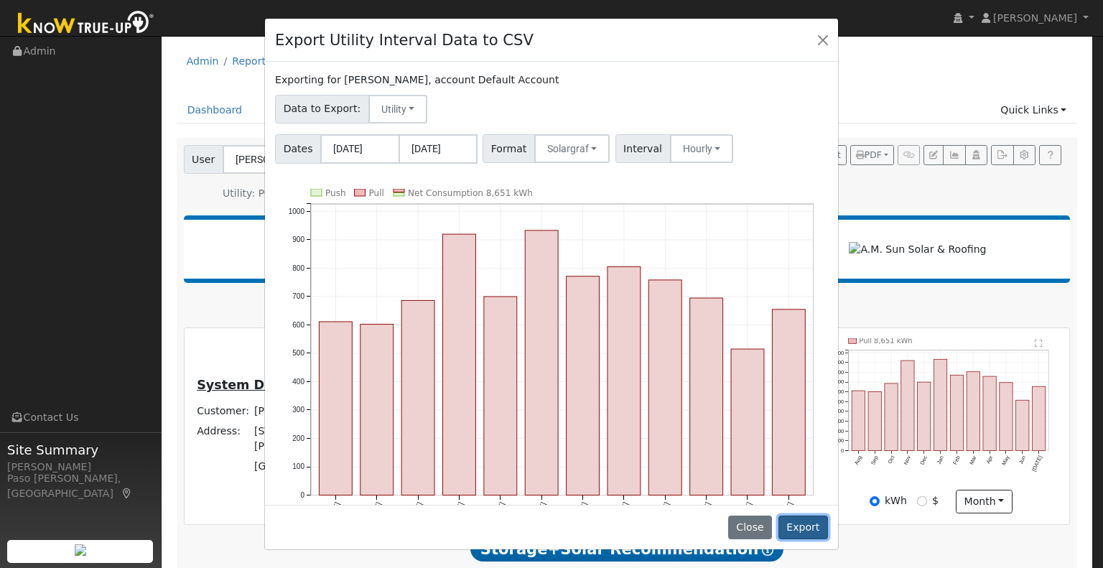
click at [792, 524] on button "Export" at bounding box center [803, 528] width 50 height 24
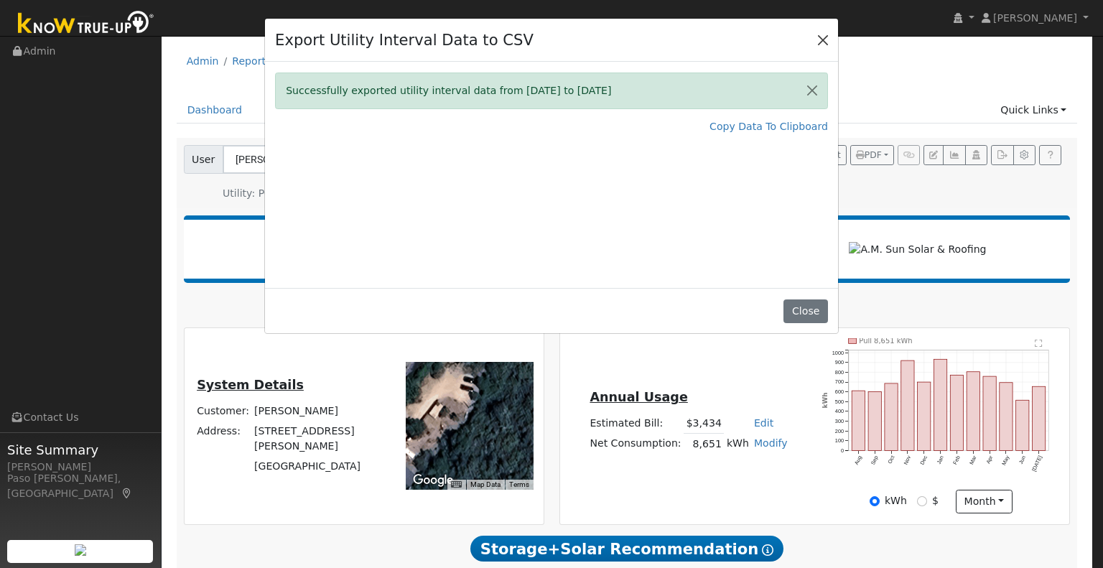
click at [822, 45] on button "Close" at bounding box center [823, 39] width 20 height 20
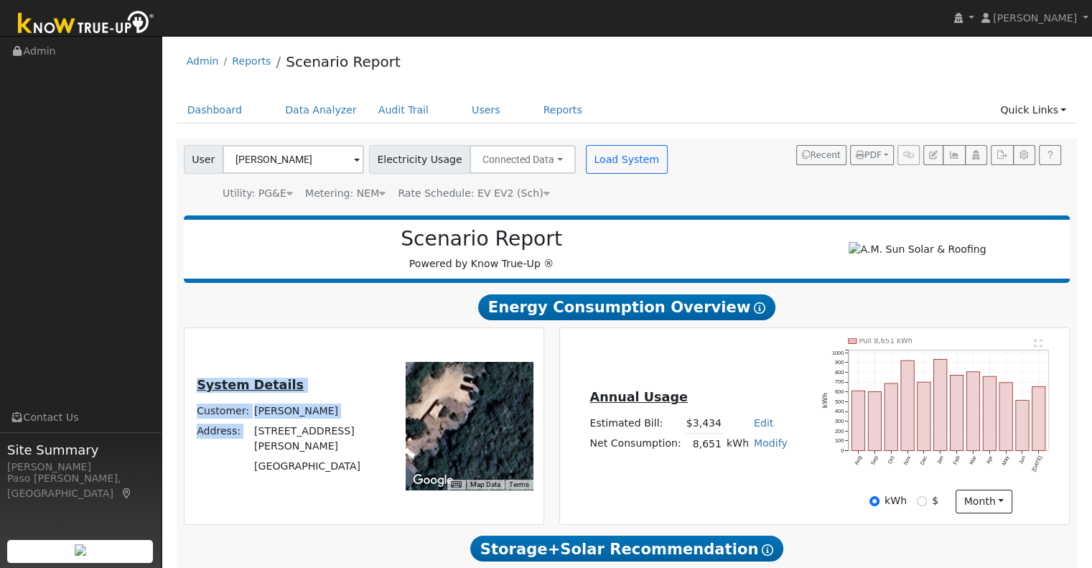
drag, startPoint x: 253, startPoint y: 445, endPoint x: 361, endPoint y: 483, distance: 115.2
click at [361, 483] on div "System Details Customer: John Ogden Address: 1811 Pippin Lane San Luis Obispo, …" at bounding box center [364, 425] width 354 height 175
